Goal: Find contact information: Find contact information

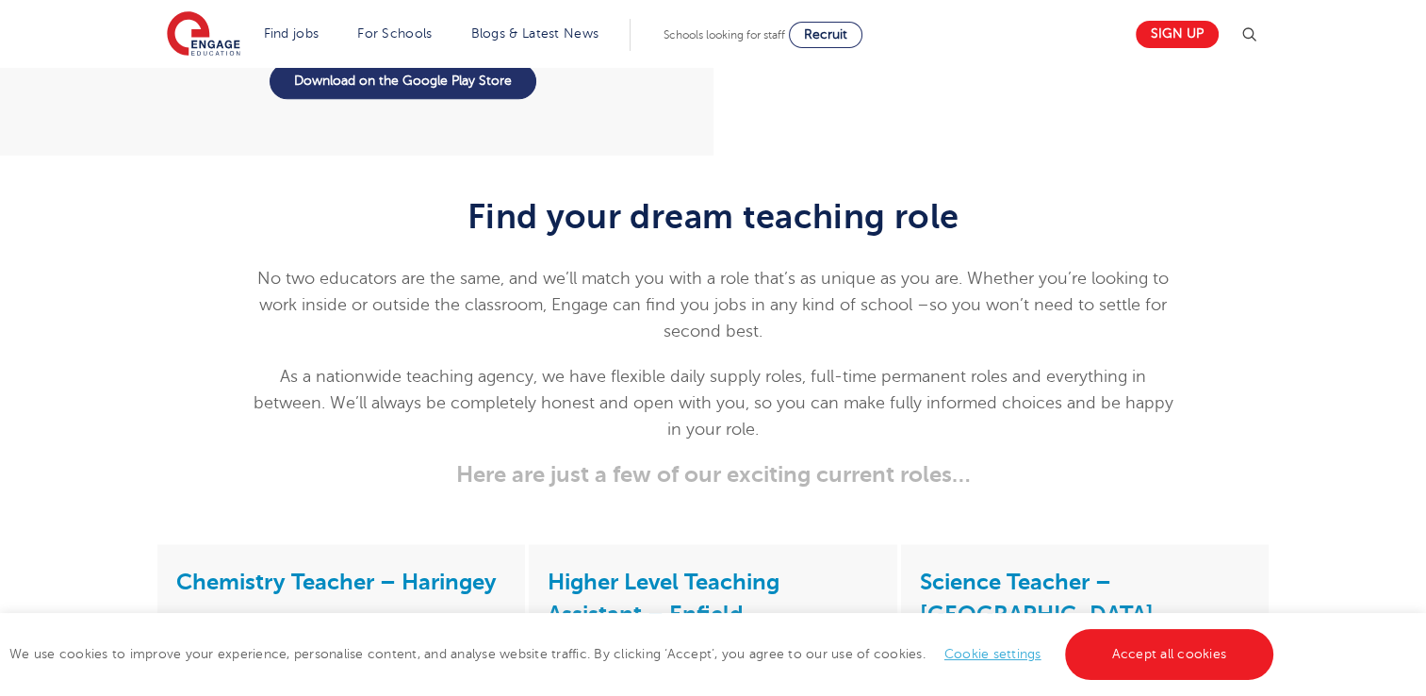
scroll to position [2254, 0]
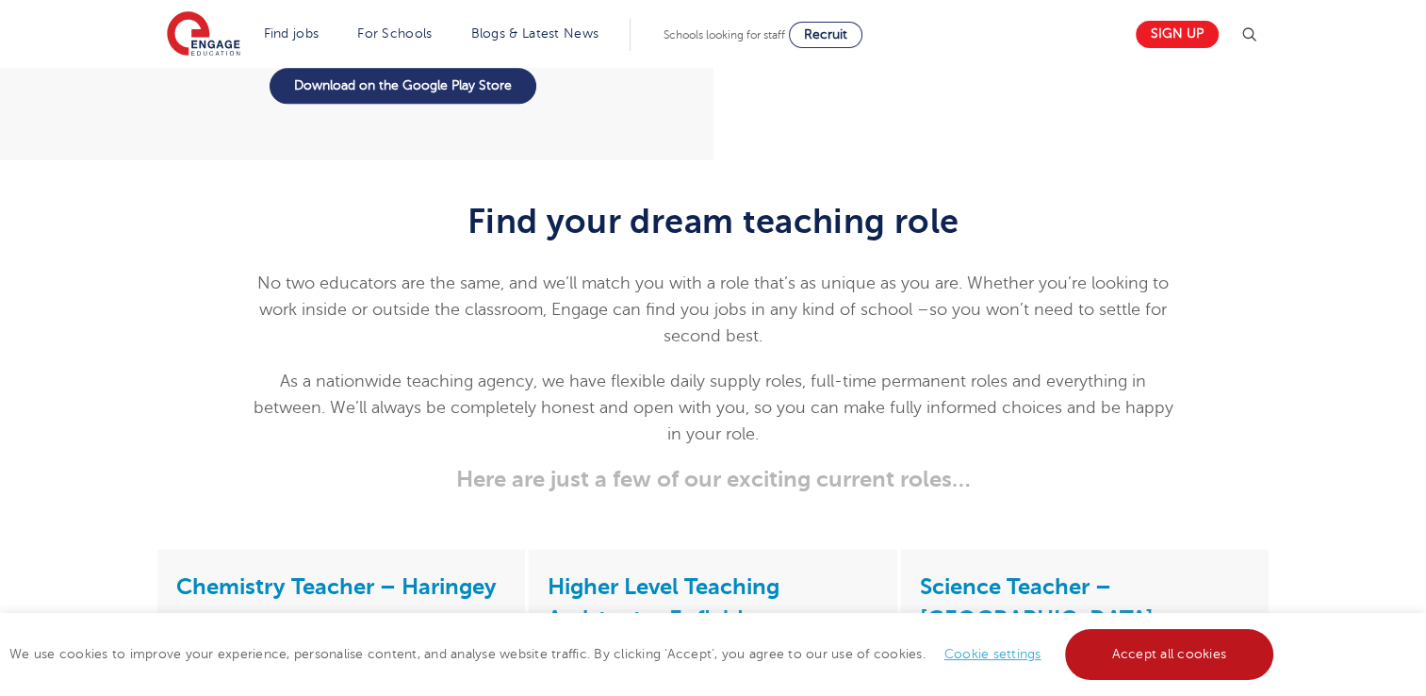
click at [1131, 635] on link "Accept all cookies" at bounding box center [1169, 654] width 209 height 51
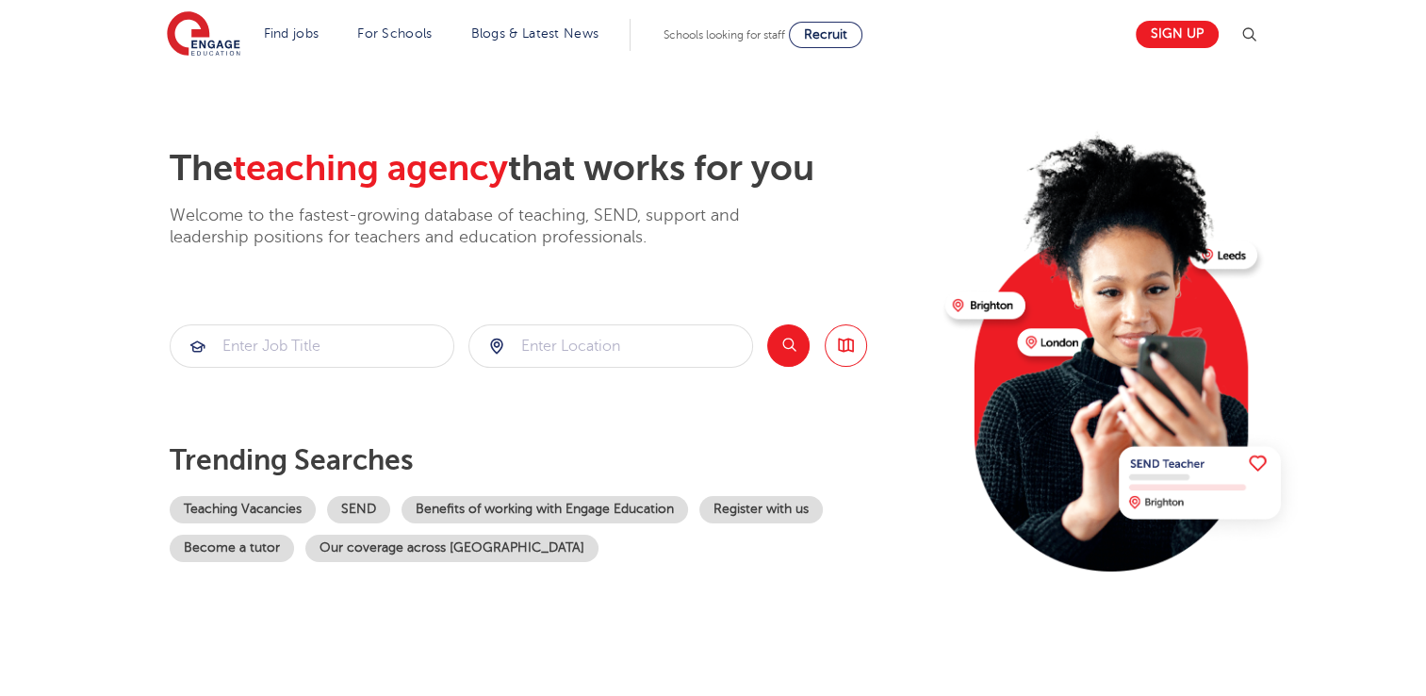
scroll to position [0, 0]
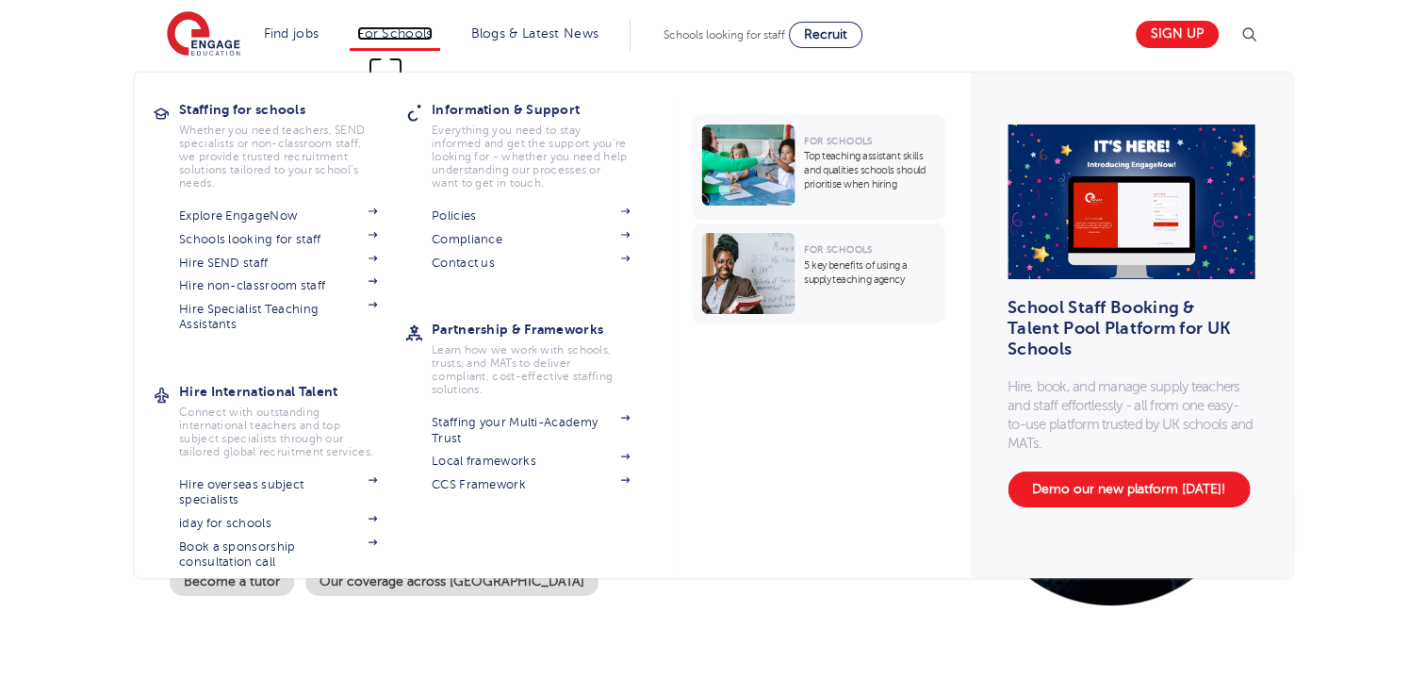
click at [417, 26] on link "For Schools" at bounding box center [394, 33] width 74 height 14
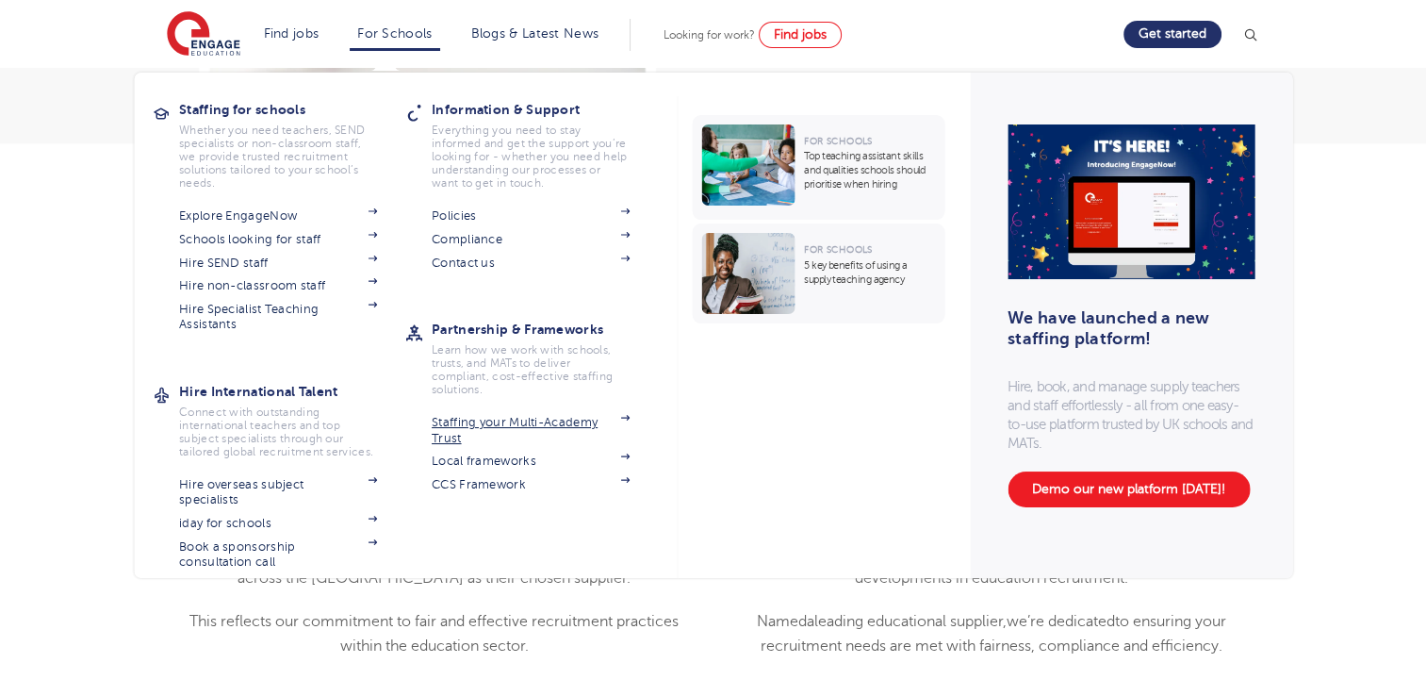
scroll to position [3933, 0]
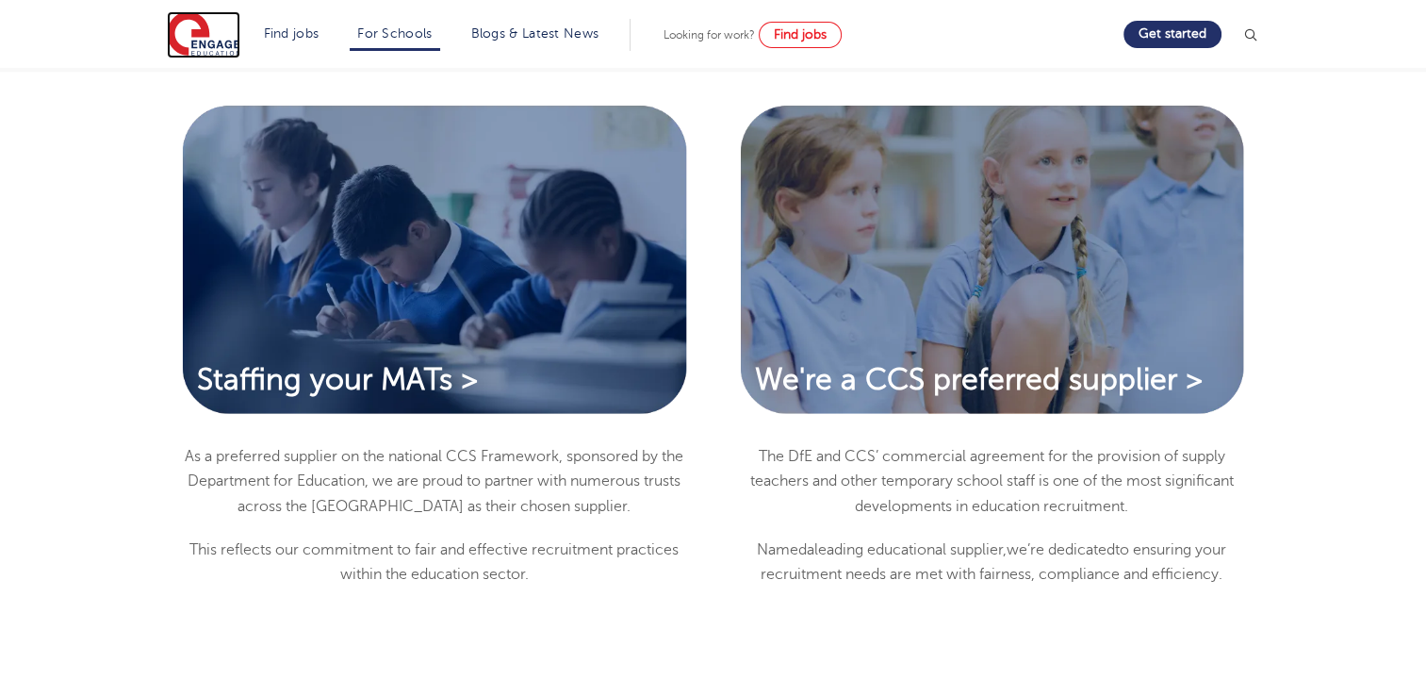
click at [196, 28] on img at bounding box center [204, 34] width 74 height 47
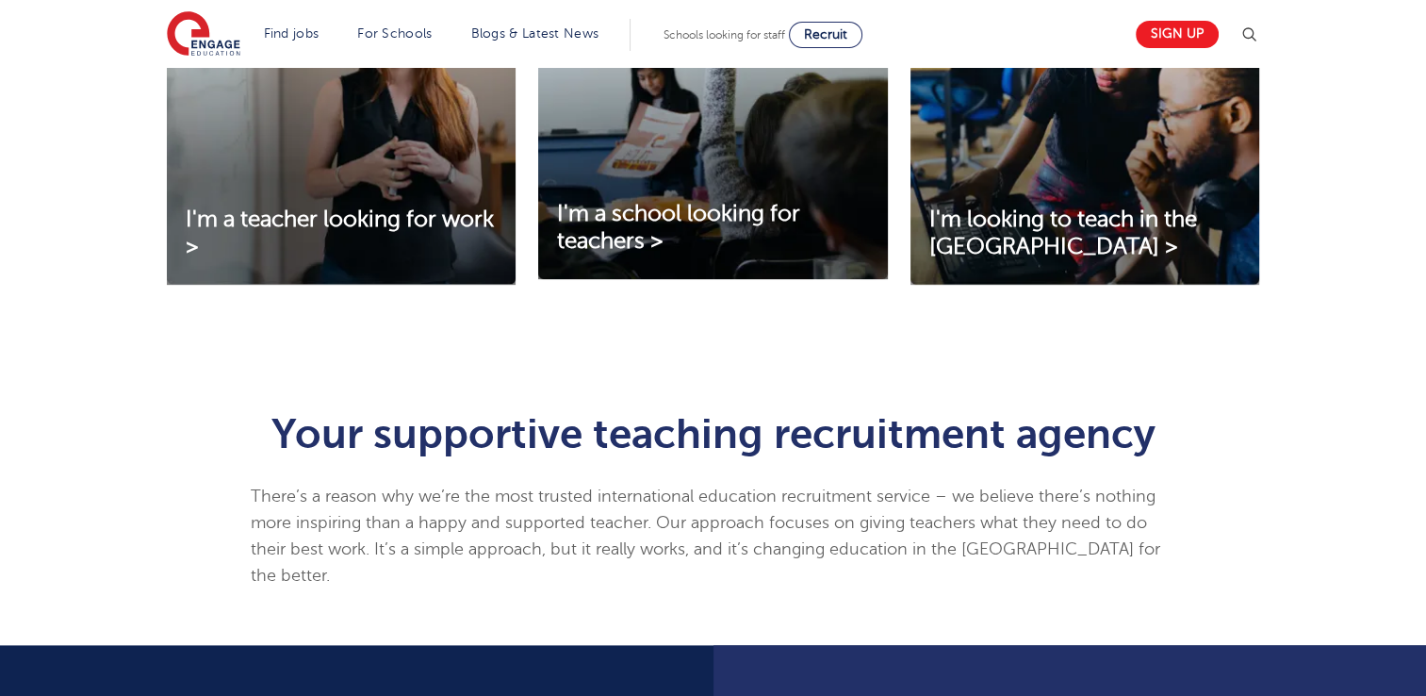
scroll to position [784, 0]
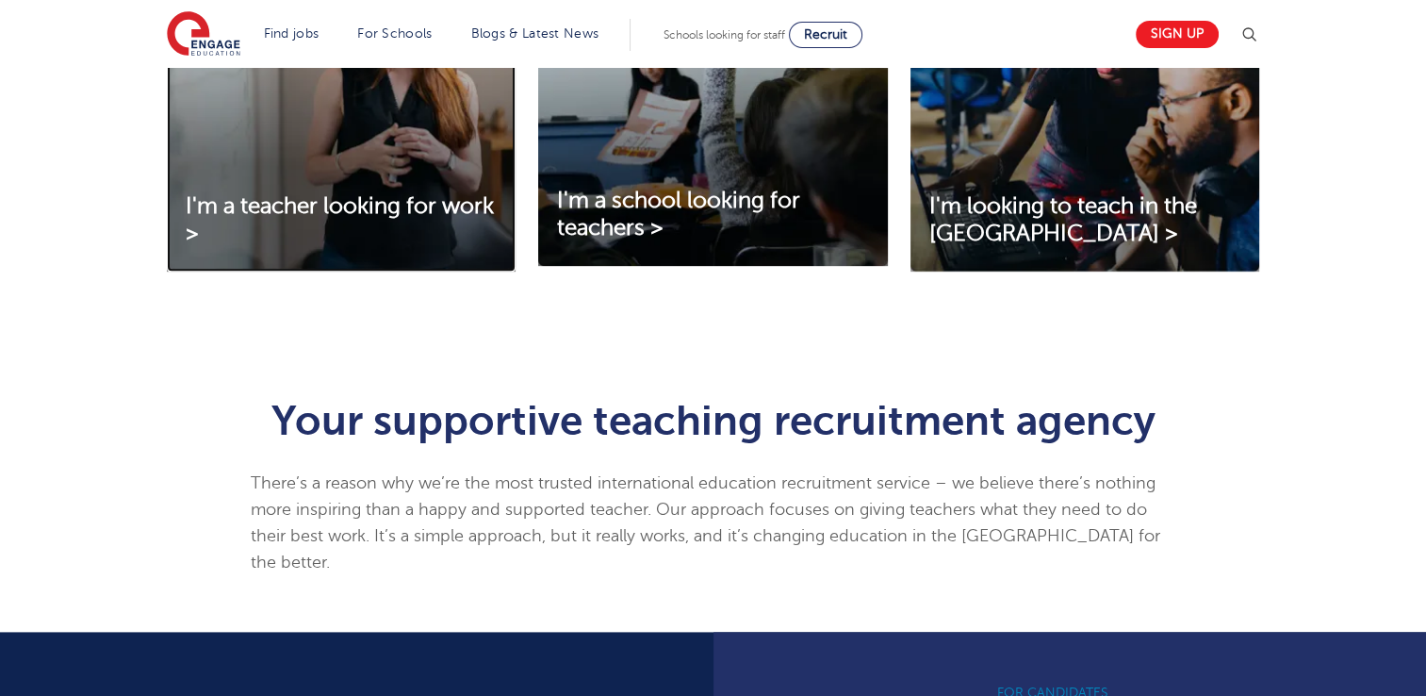
click at [373, 156] on img at bounding box center [341, 114] width 349 height 315
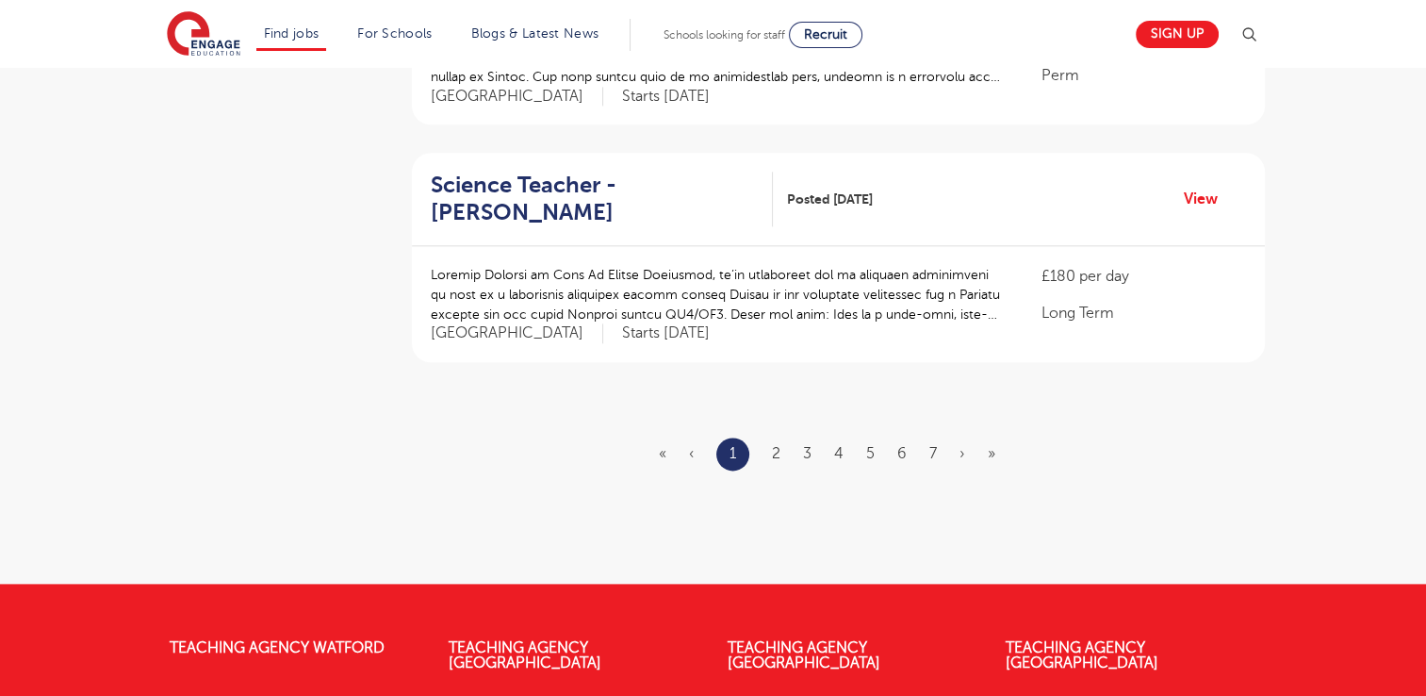
scroll to position [2564, 0]
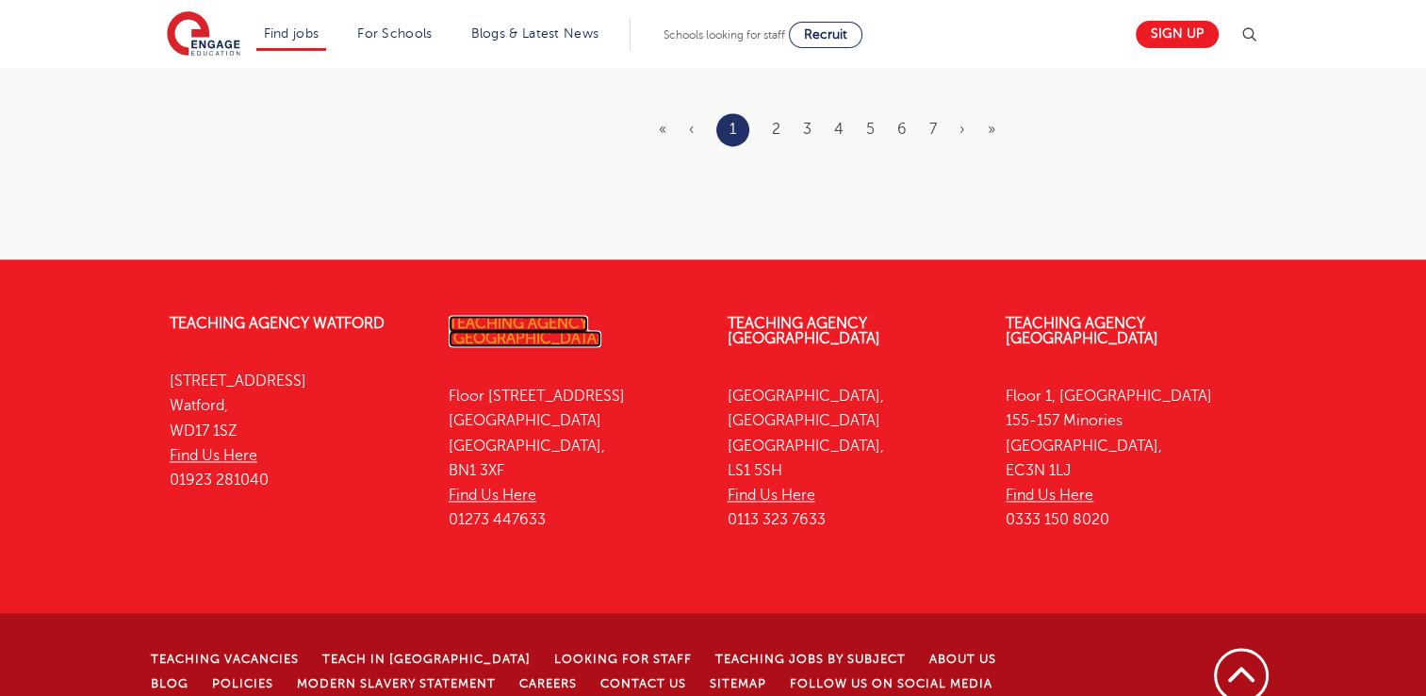
click at [479, 315] on link "Teaching Agency [GEOGRAPHIC_DATA]" at bounding box center [525, 331] width 153 height 32
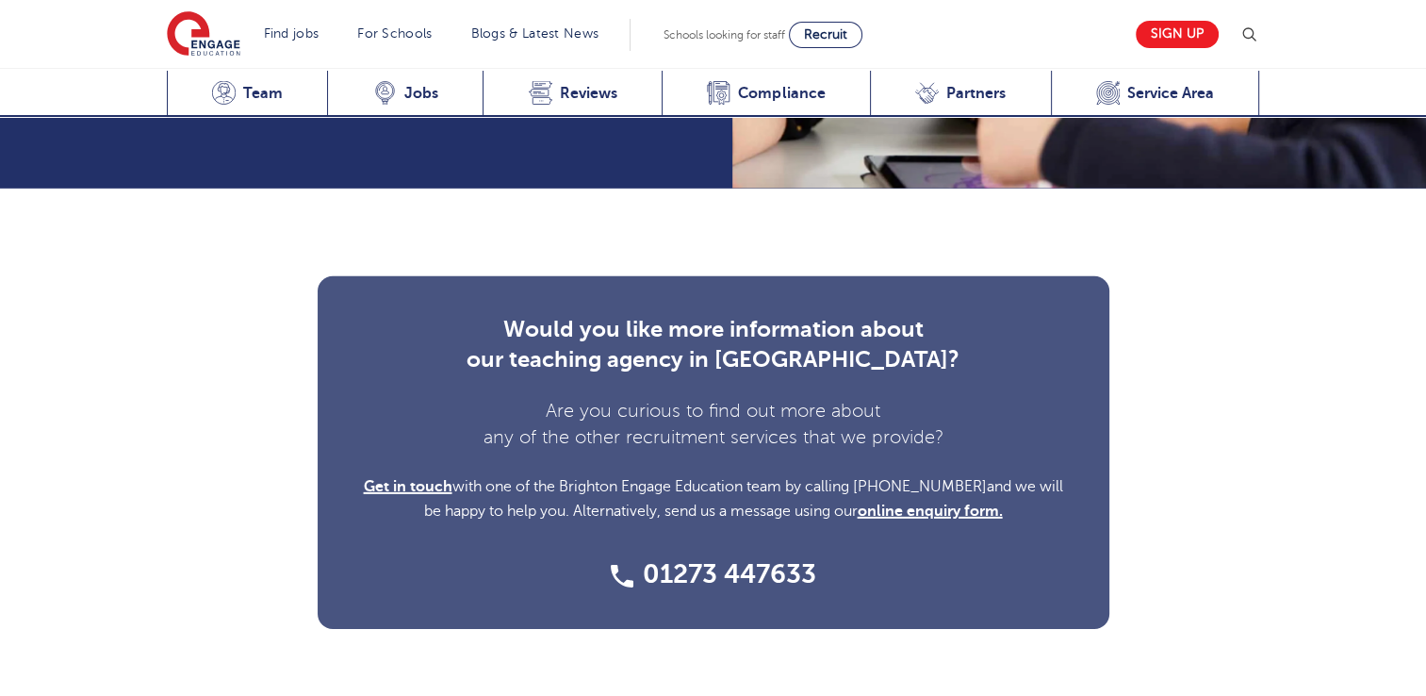
scroll to position [5678, 0]
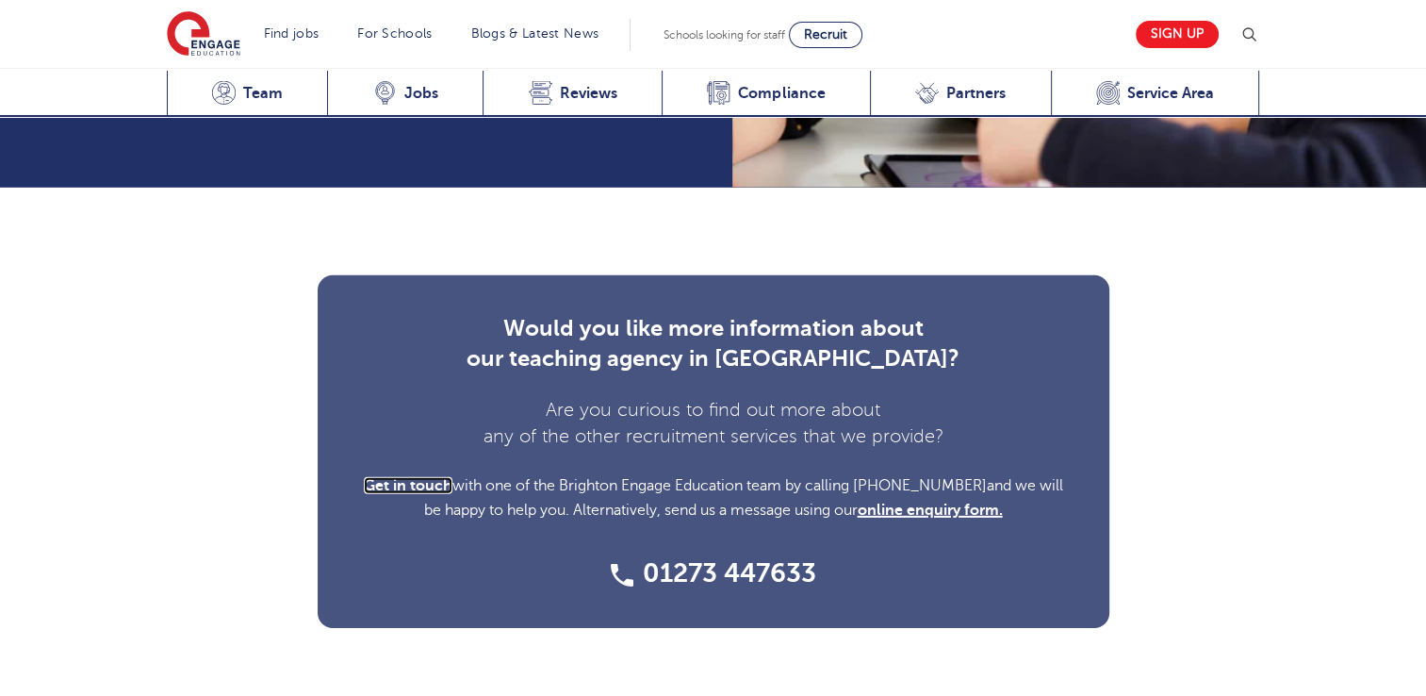
click at [416, 477] on span "Get in touch" at bounding box center [408, 485] width 89 height 17
